Goal: Complete application form

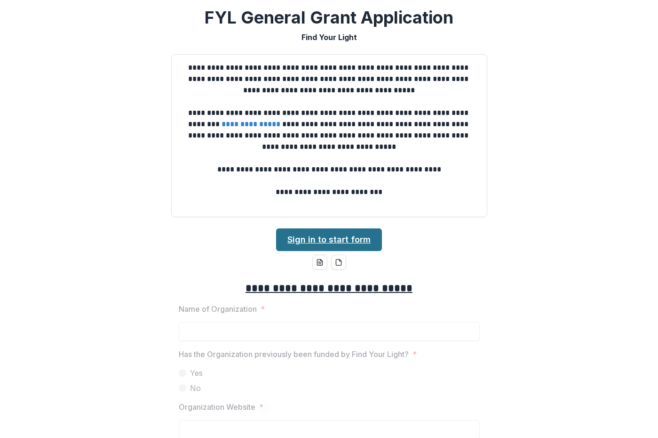
click at [330, 238] on link "Sign in to start form" at bounding box center [329, 239] width 106 height 23
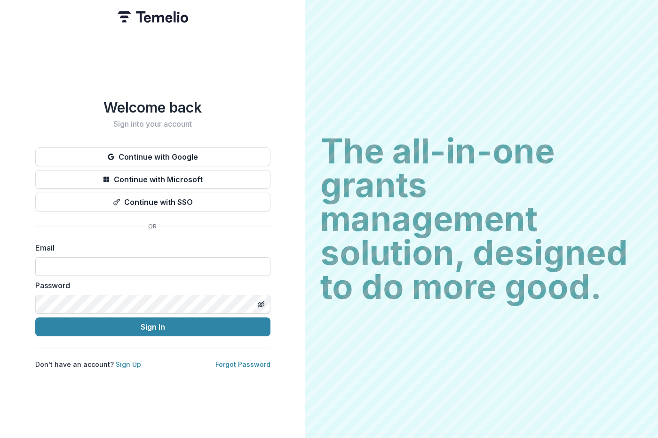
click at [75, 257] on input at bounding box center [152, 266] width 235 height 19
type input "**********"
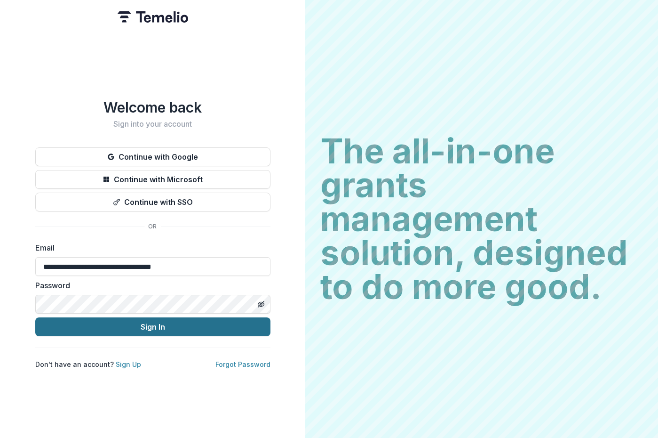
click at [131, 327] on button "Sign In" at bounding box center [152, 326] width 235 height 19
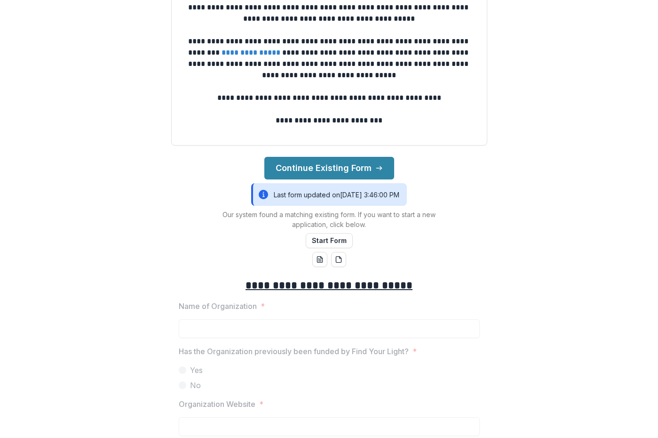
scroll to position [188, 0]
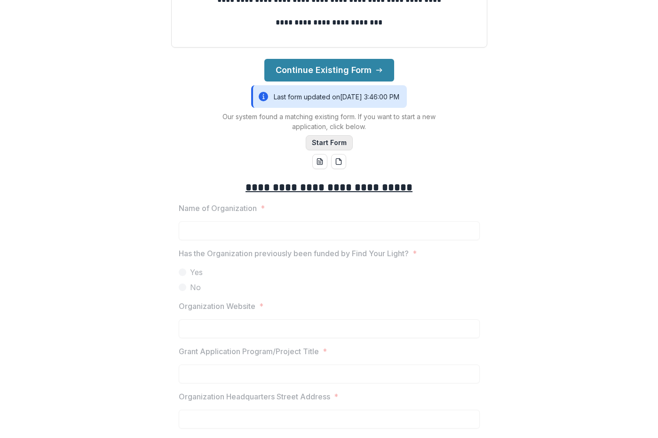
click at [346, 141] on button "Start Form" at bounding box center [329, 142] width 47 height 15
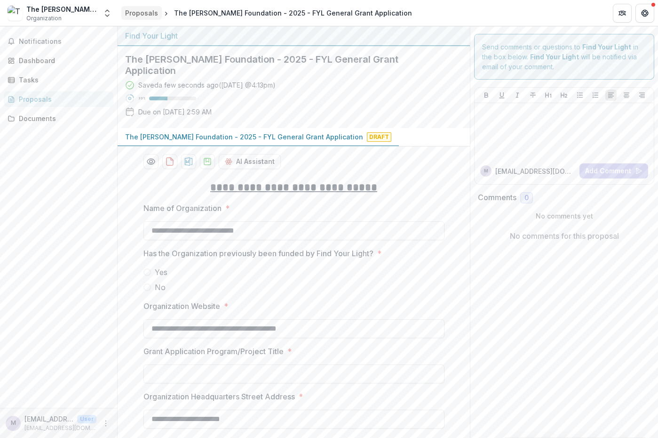
click at [131, 14] on div "Proposals" at bounding box center [141, 13] width 33 height 10
